Goal: Information Seeking & Learning: Learn about a topic

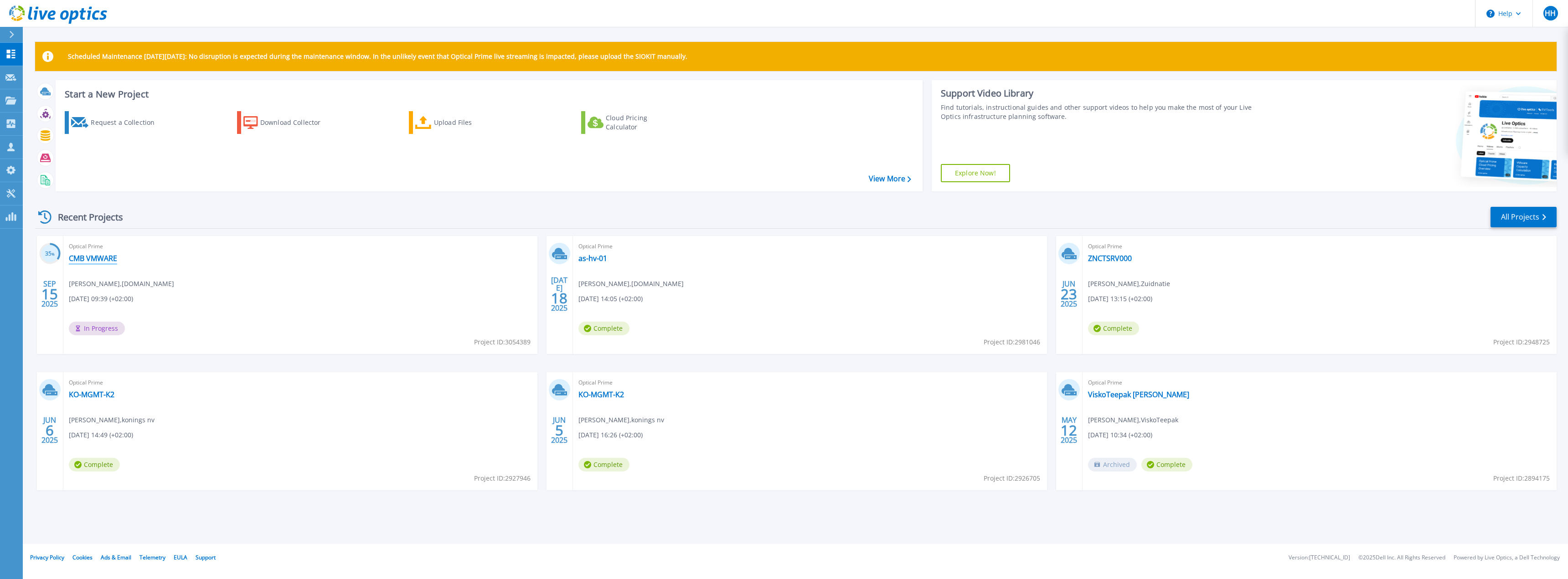
click at [80, 257] on link "CMB VMWARE" at bounding box center [93, 258] width 48 height 9
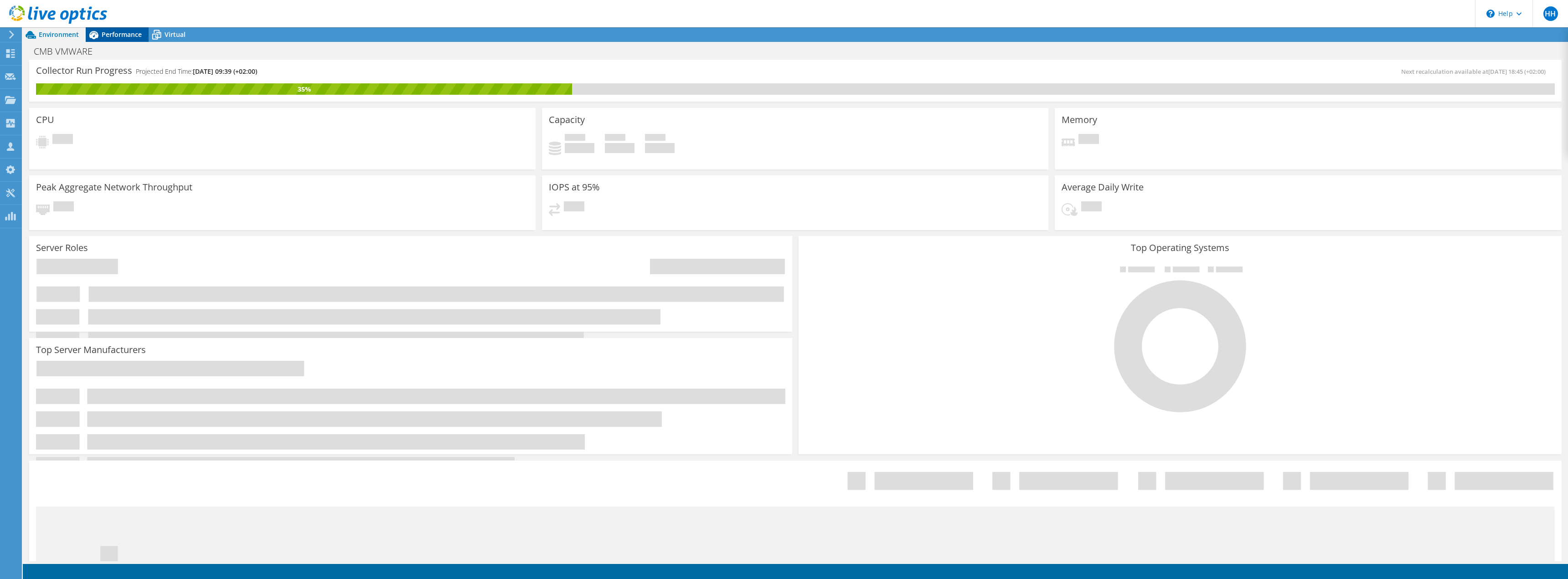
click at [113, 35] on span "Performance" at bounding box center [122, 34] width 40 height 9
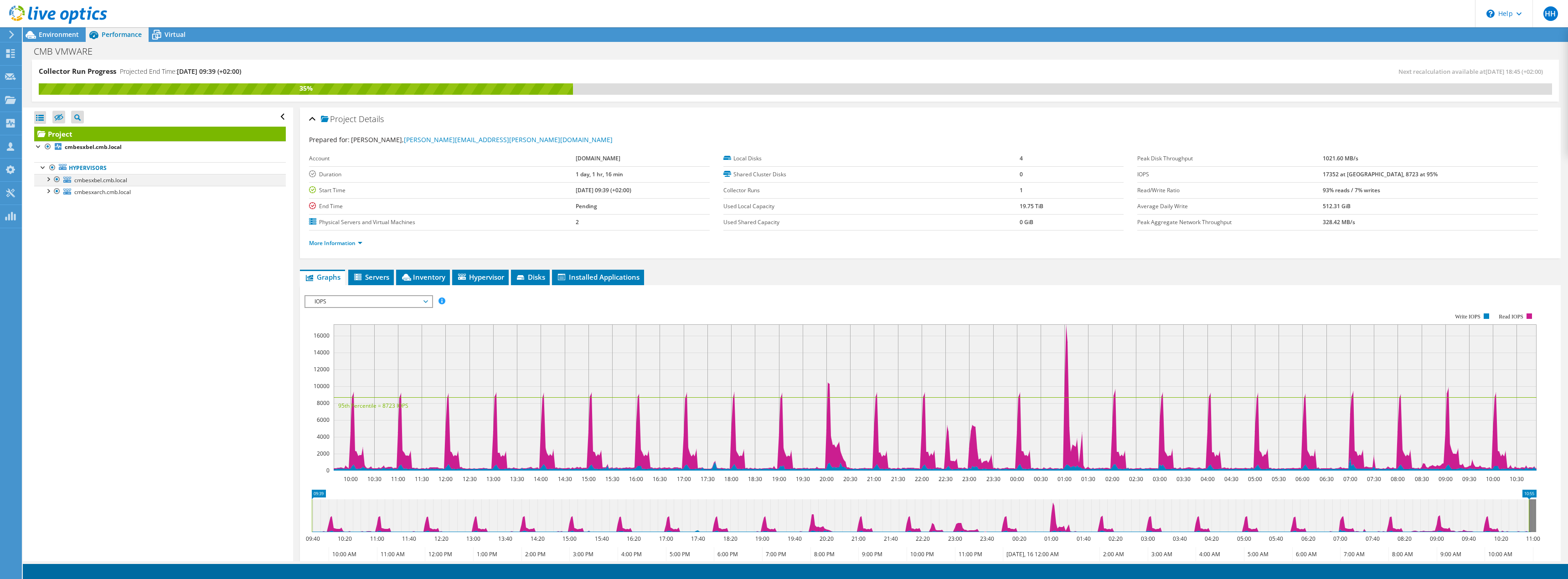
click at [48, 179] on div at bounding box center [47, 178] width 9 height 9
click at [49, 227] on div at bounding box center [47, 226] width 9 height 9
click at [47, 227] on div at bounding box center [47, 226] width 9 height 9
click at [47, 178] on div at bounding box center [47, 178] width 9 height 9
click at [51, 193] on div at bounding box center [47, 190] width 9 height 9
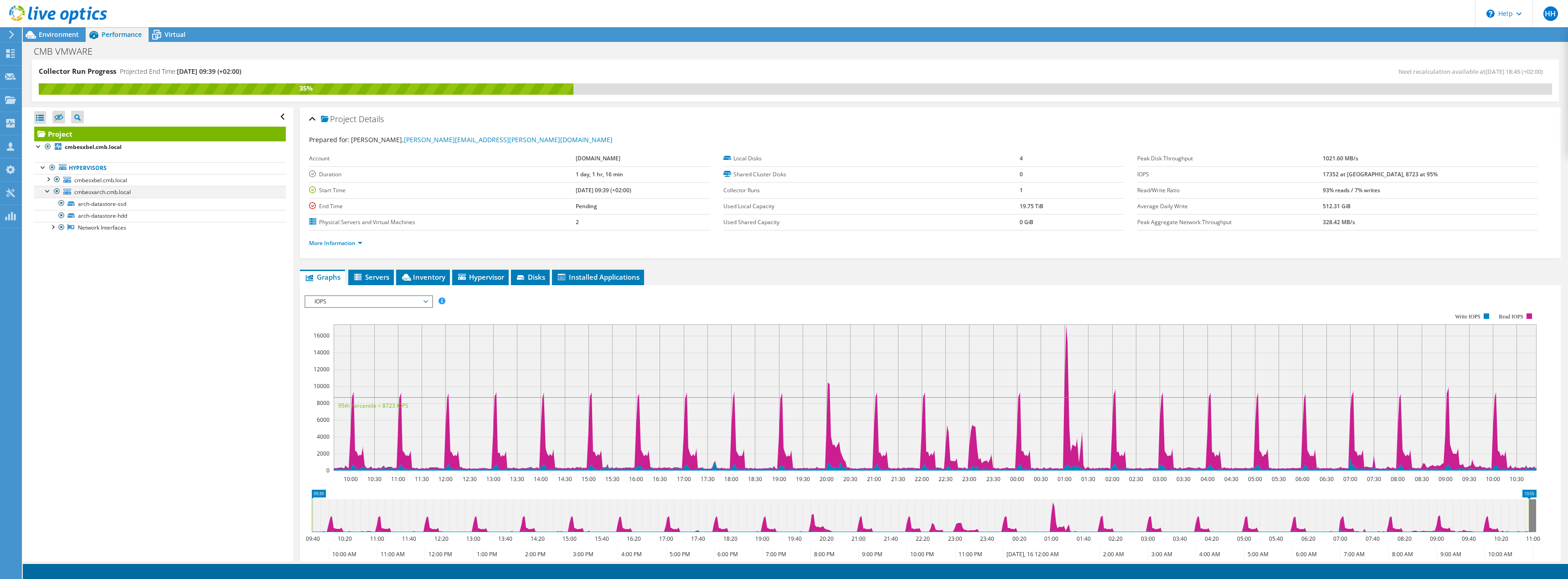
click at [48, 192] on div at bounding box center [47, 190] width 9 height 9
click at [49, 179] on div at bounding box center [47, 178] width 9 height 9
click at [38, 148] on div at bounding box center [38, 145] width 9 height 9
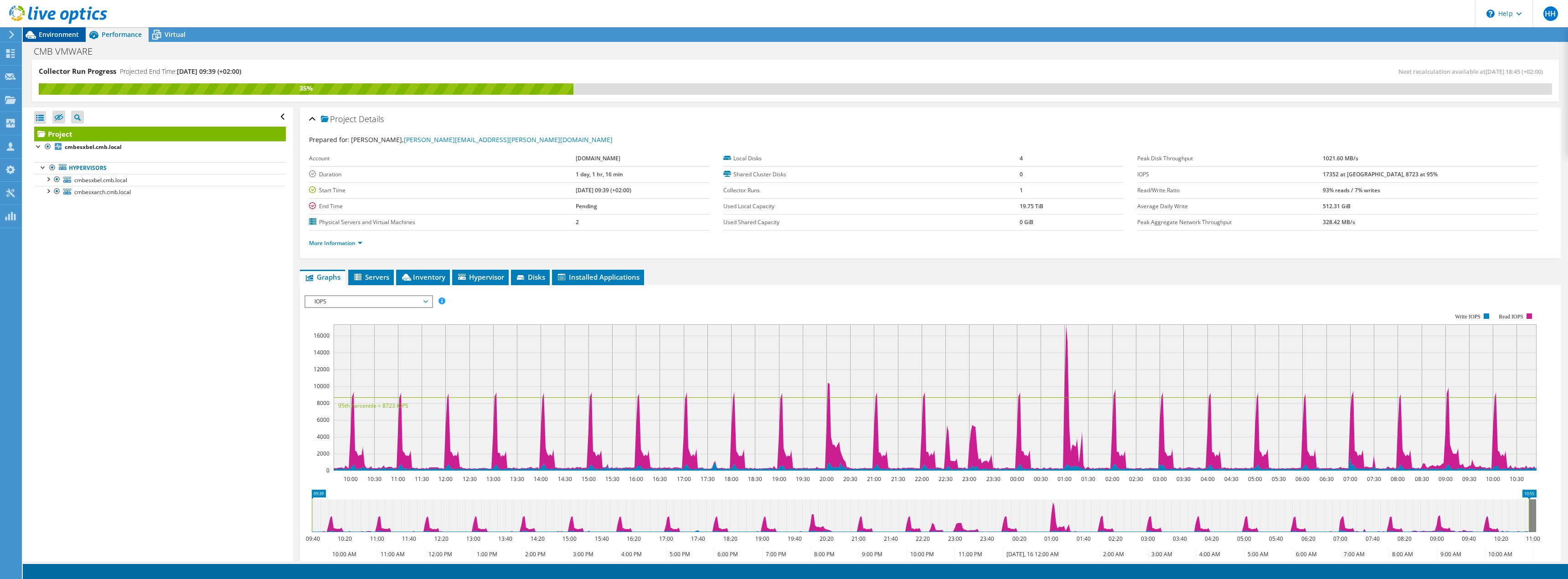
click at [52, 37] on span "Environment" at bounding box center [59, 34] width 40 height 9
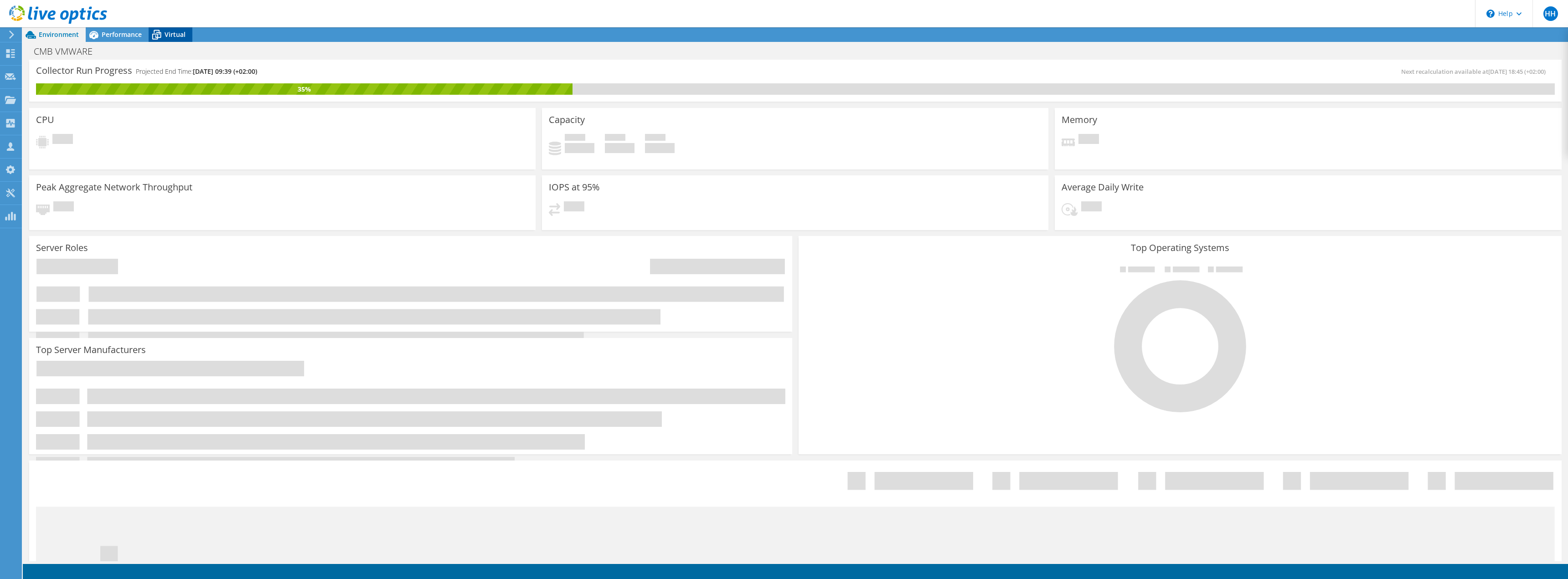
click at [171, 33] on span "Virtual" at bounding box center [175, 34] width 21 height 9
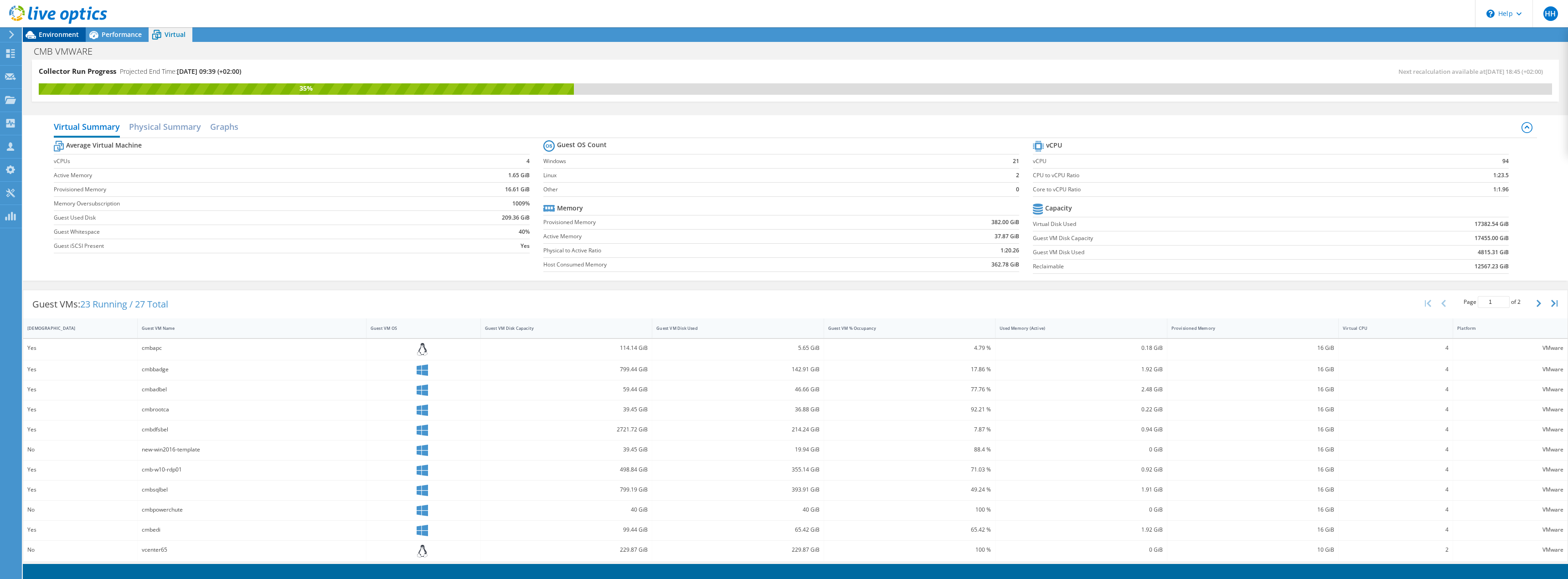
click at [41, 36] on span "Environment" at bounding box center [59, 34] width 40 height 9
